Goal: Transaction & Acquisition: Purchase product/service

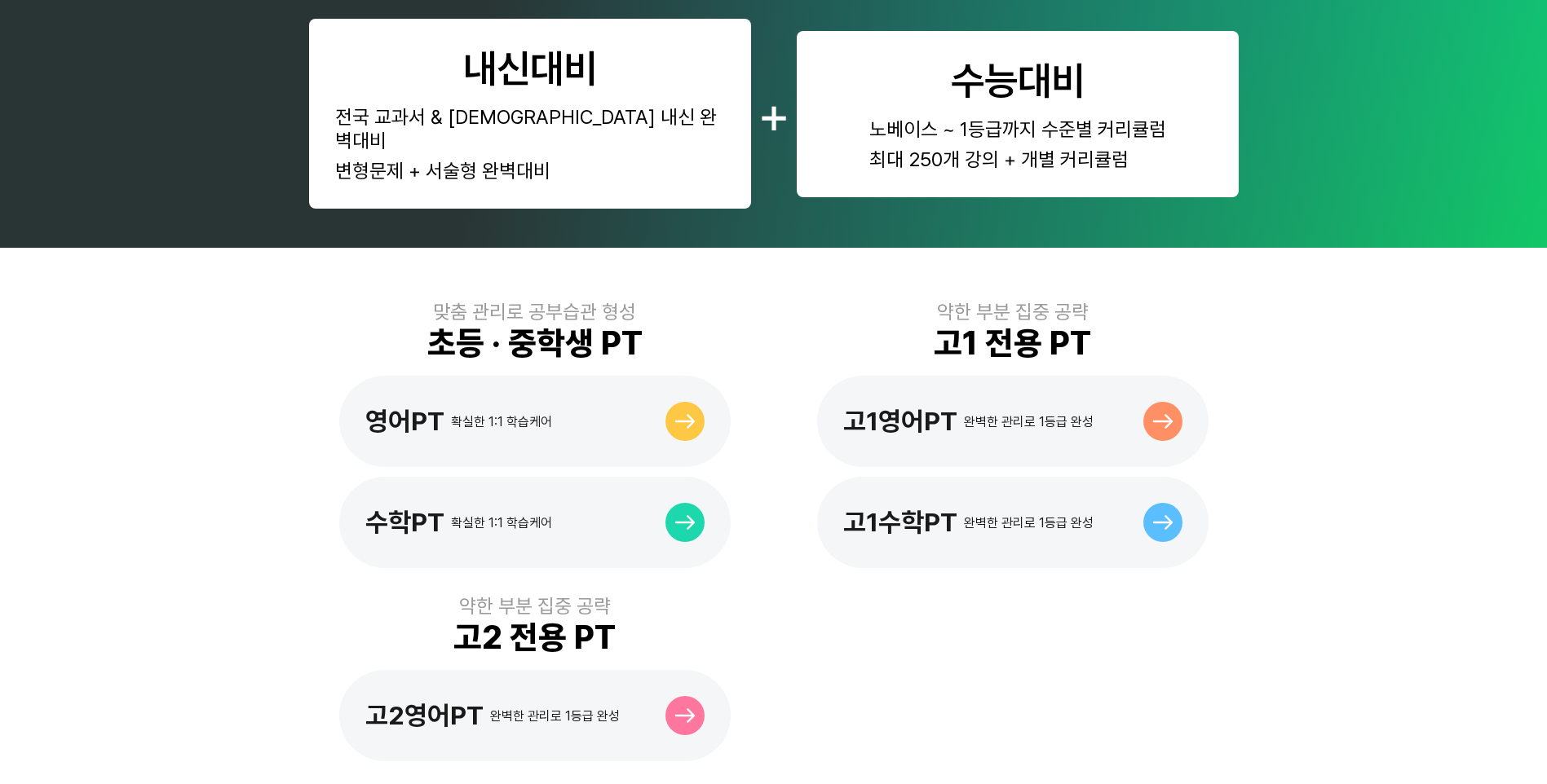
scroll to position [815, 0]
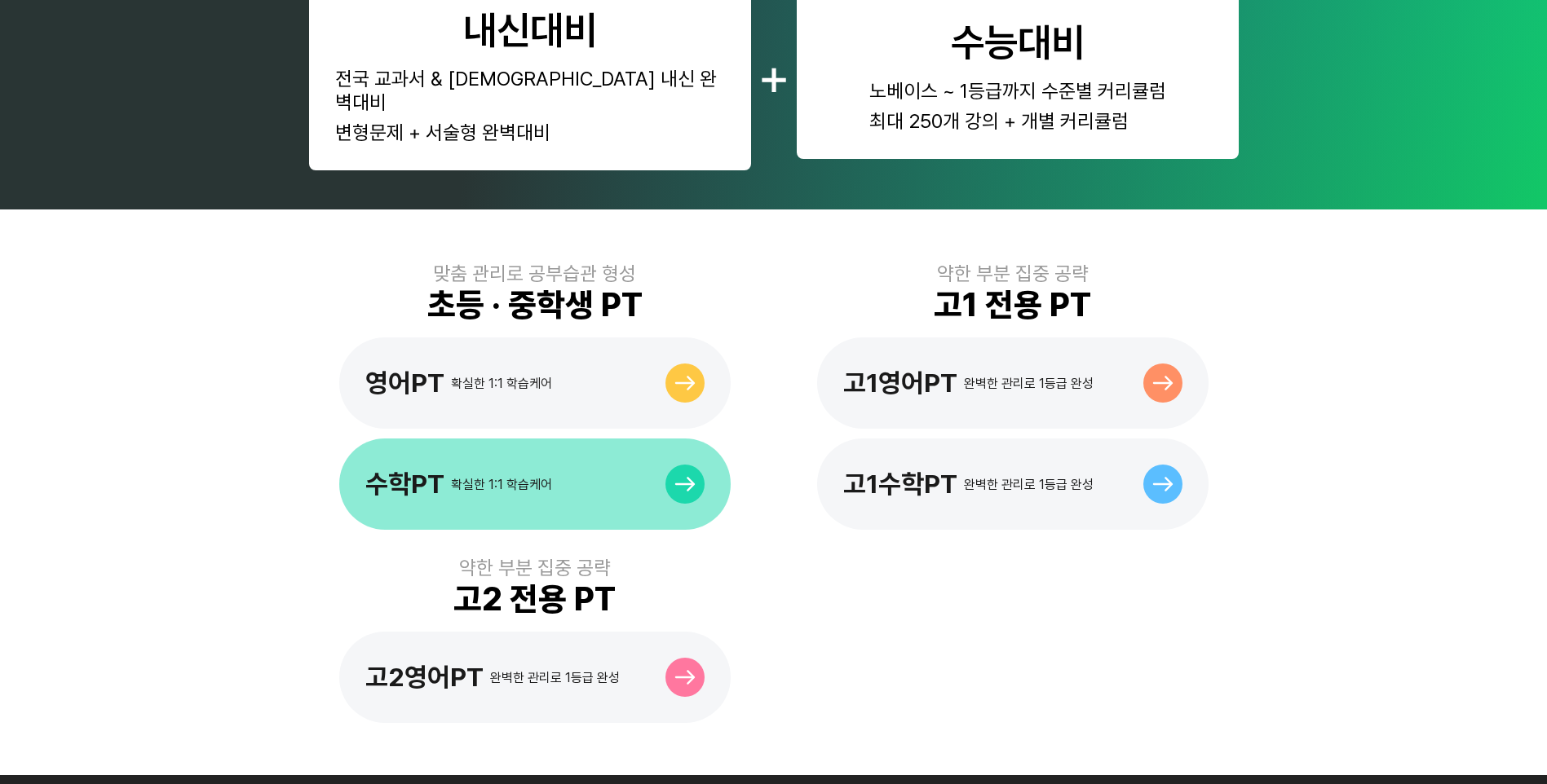
click at [684, 476] on icon at bounding box center [685, 483] width 21 height 15
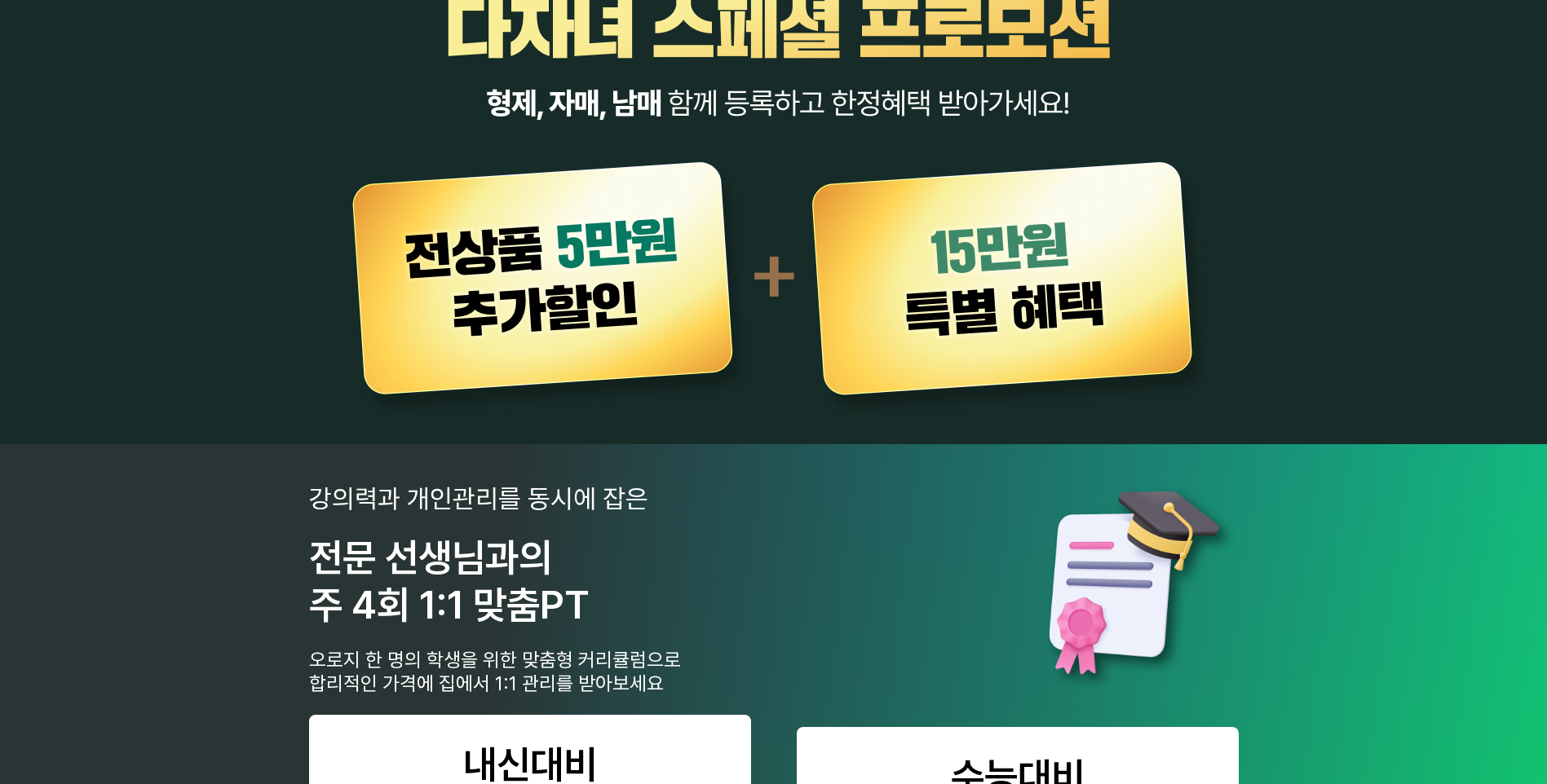
scroll to position [0, 0]
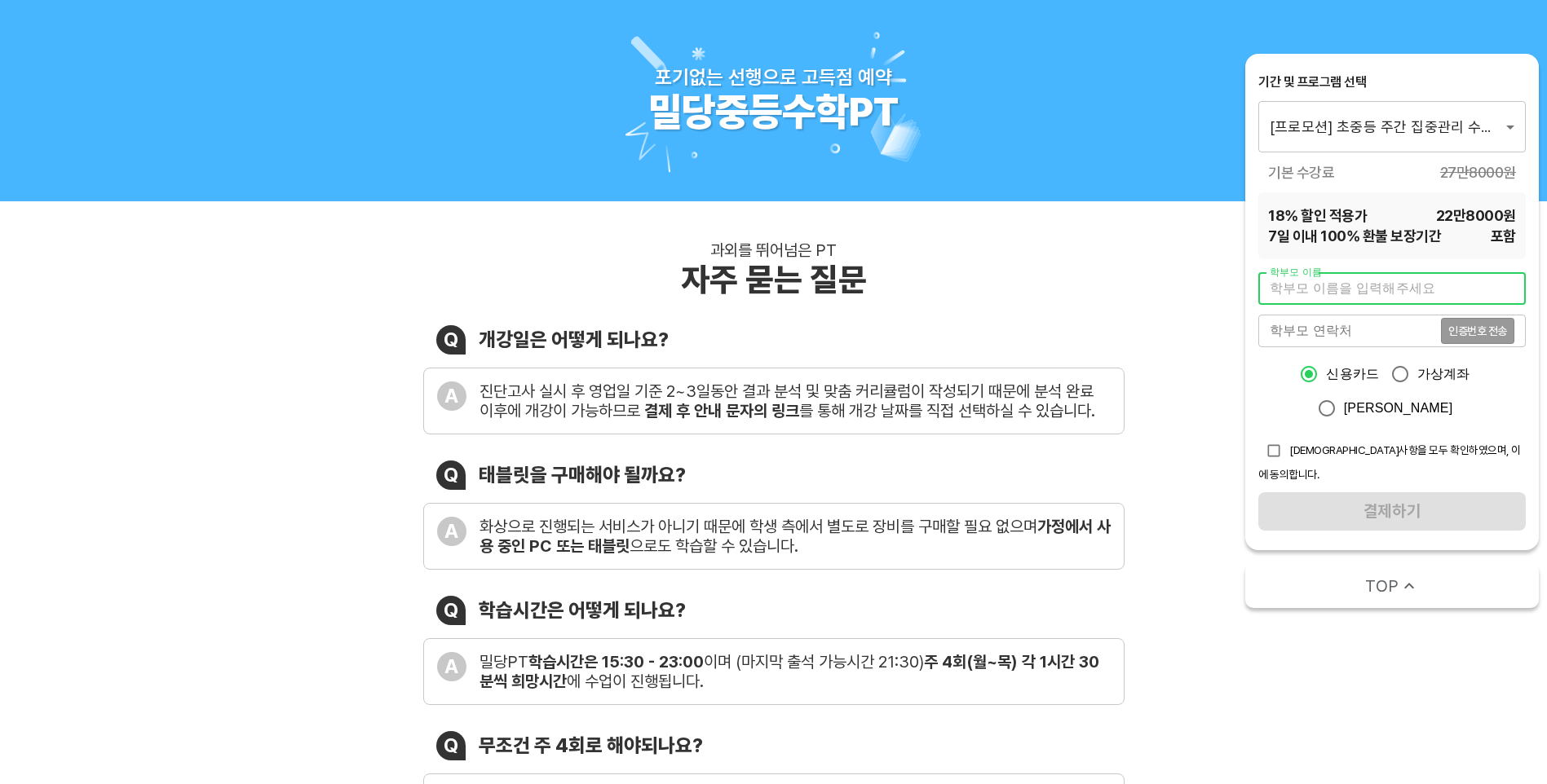
click at [1380, 282] on input "text" at bounding box center [1392, 288] width 268 height 33
type input "w"
type input "[PERSON_NAME]"
click at [1382, 342] on input "tel" at bounding box center [1349, 331] width 183 height 33
type input "01036638920"
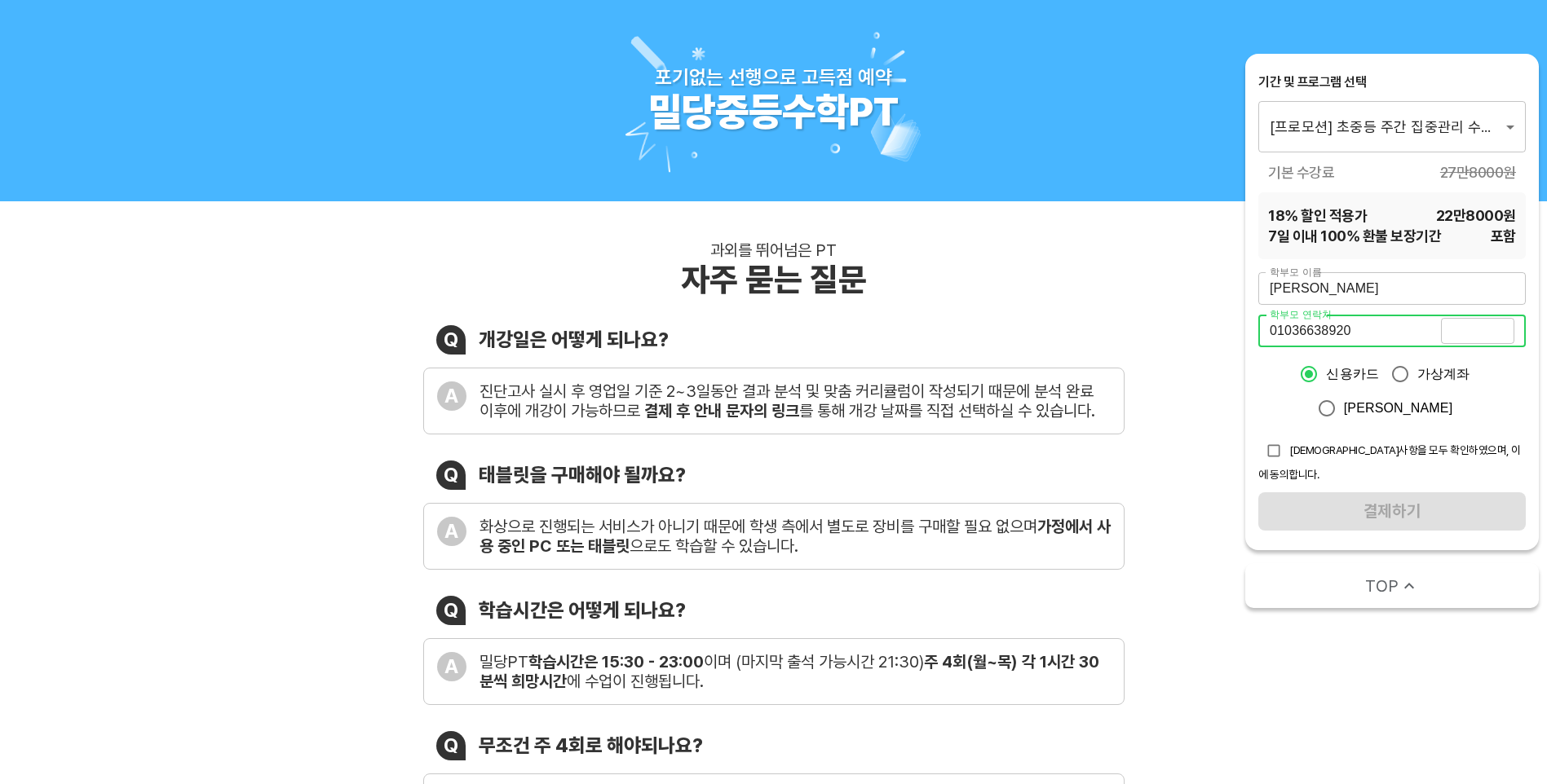
click at [1457, 329] on span "인증번호 전송" at bounding box center [1478, 330] width 59 height 11
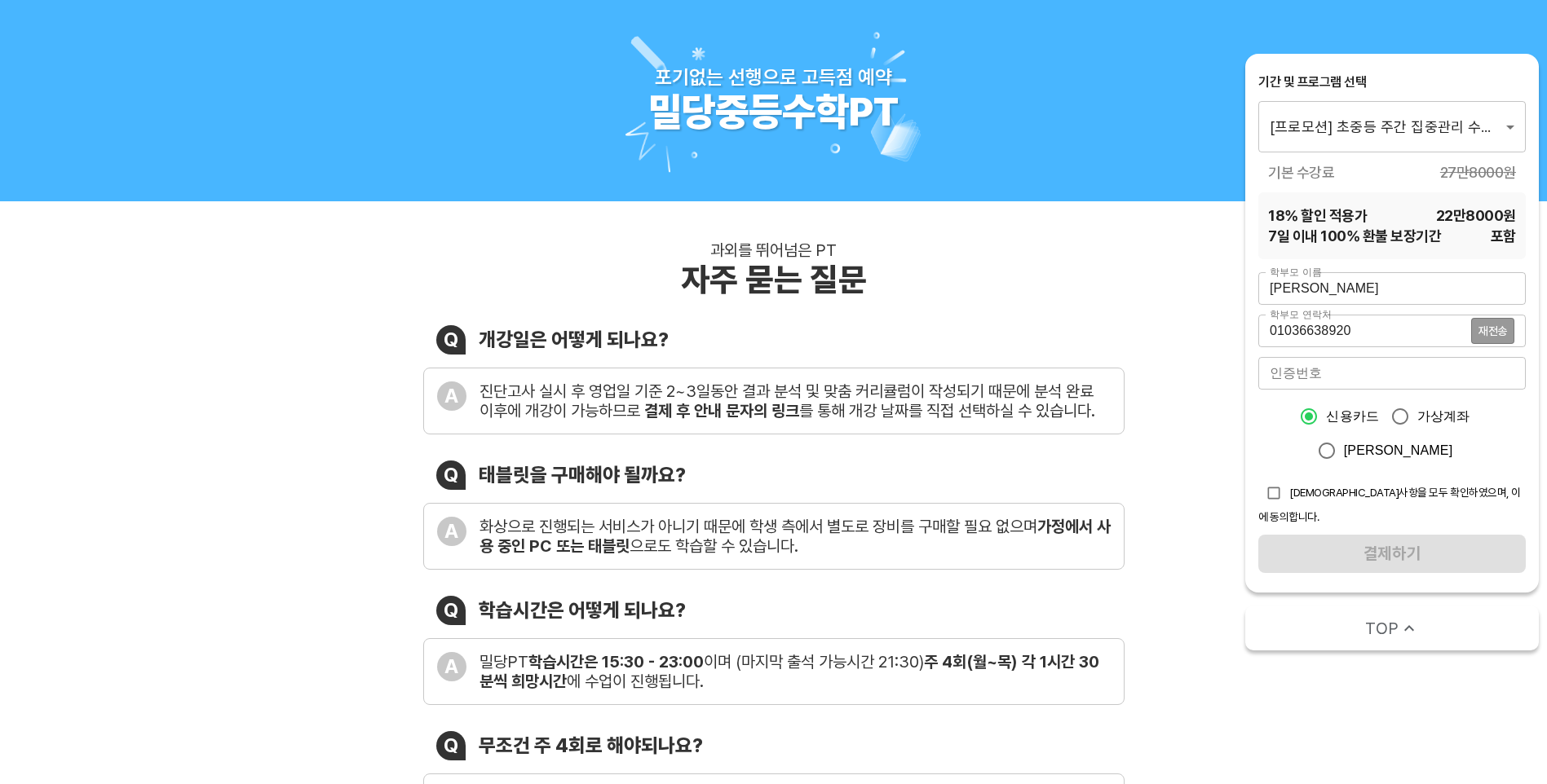
click at [1417, 377] on input "number" at bounding box center [1392, 373] width 268 height 33
type input "3486"
click at [1267, 495] on input "checkbox" at bounding box center [1274, 493] width 31 height 31
checkbox input "true"
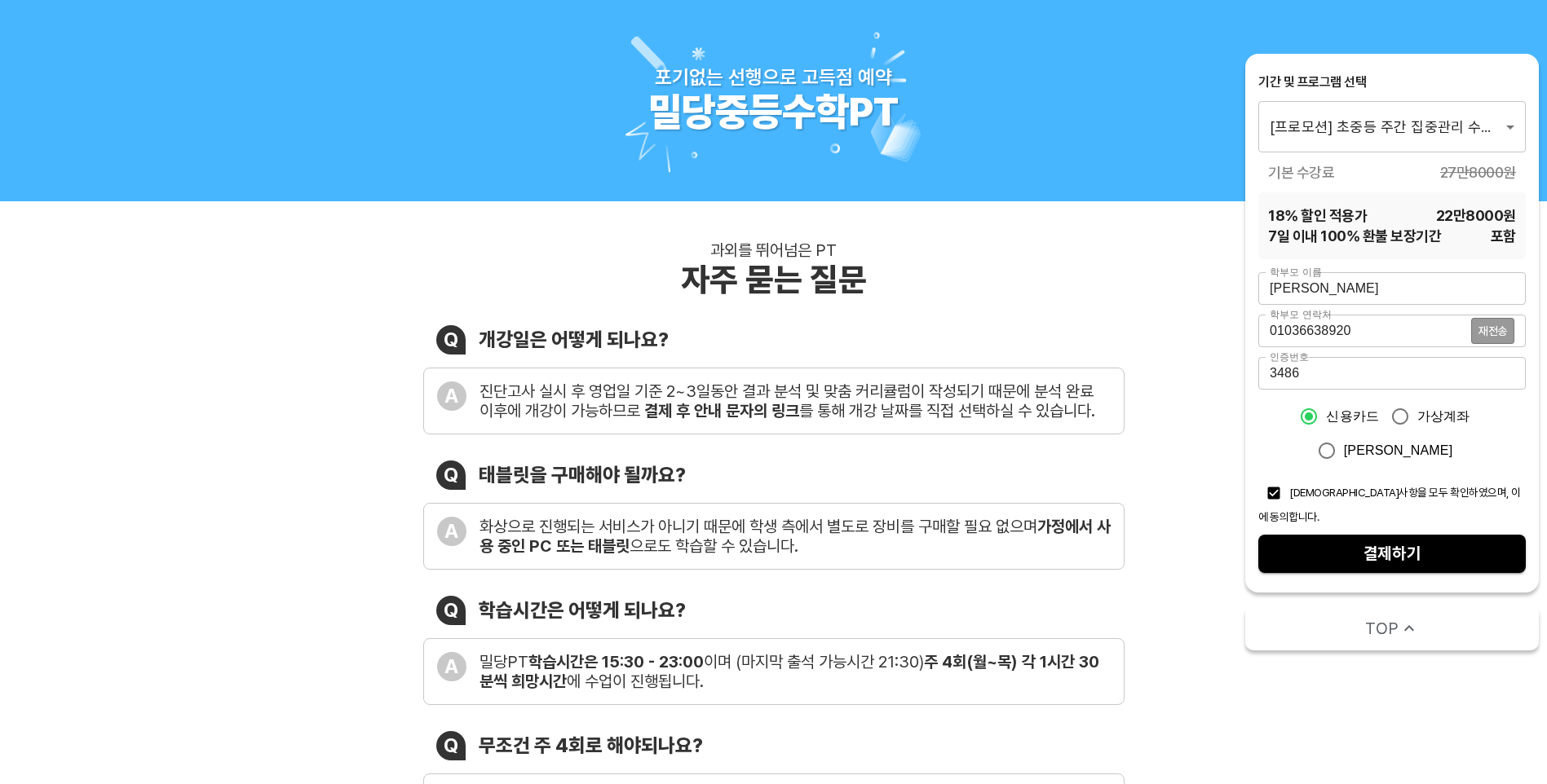
click at [916, 262] on div "과외를 뛰어넘은 PT 자주 묻는 질문" at bounding box center [773, 270] width 701 height 59
